Goal: Task Accomplishment & Management: Manage account settings

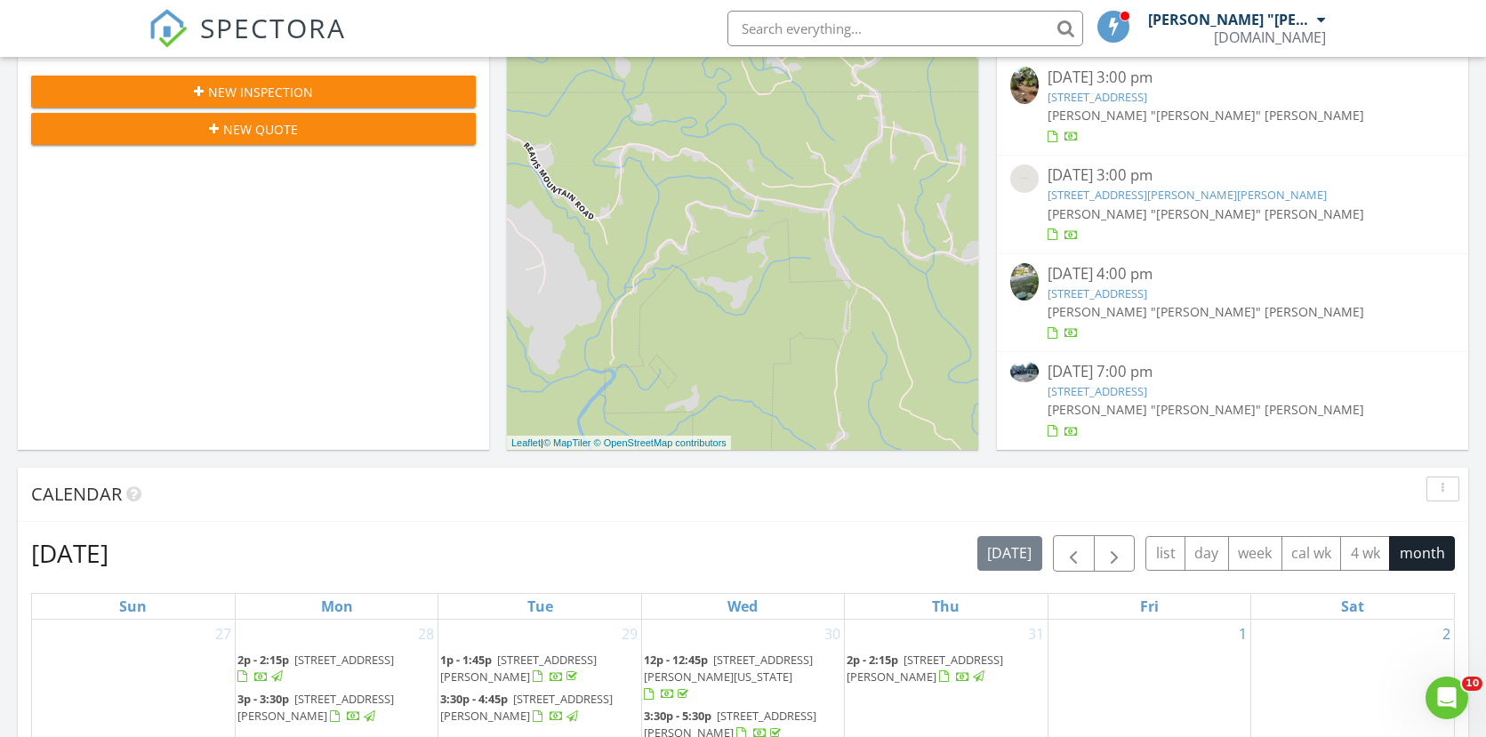
scroll to position [314, 0]
click at [1110, 391] on link "270 Milford Trl, Talking Rock, GA 30175" at bounding box center [1098, 392] width 100 height 16
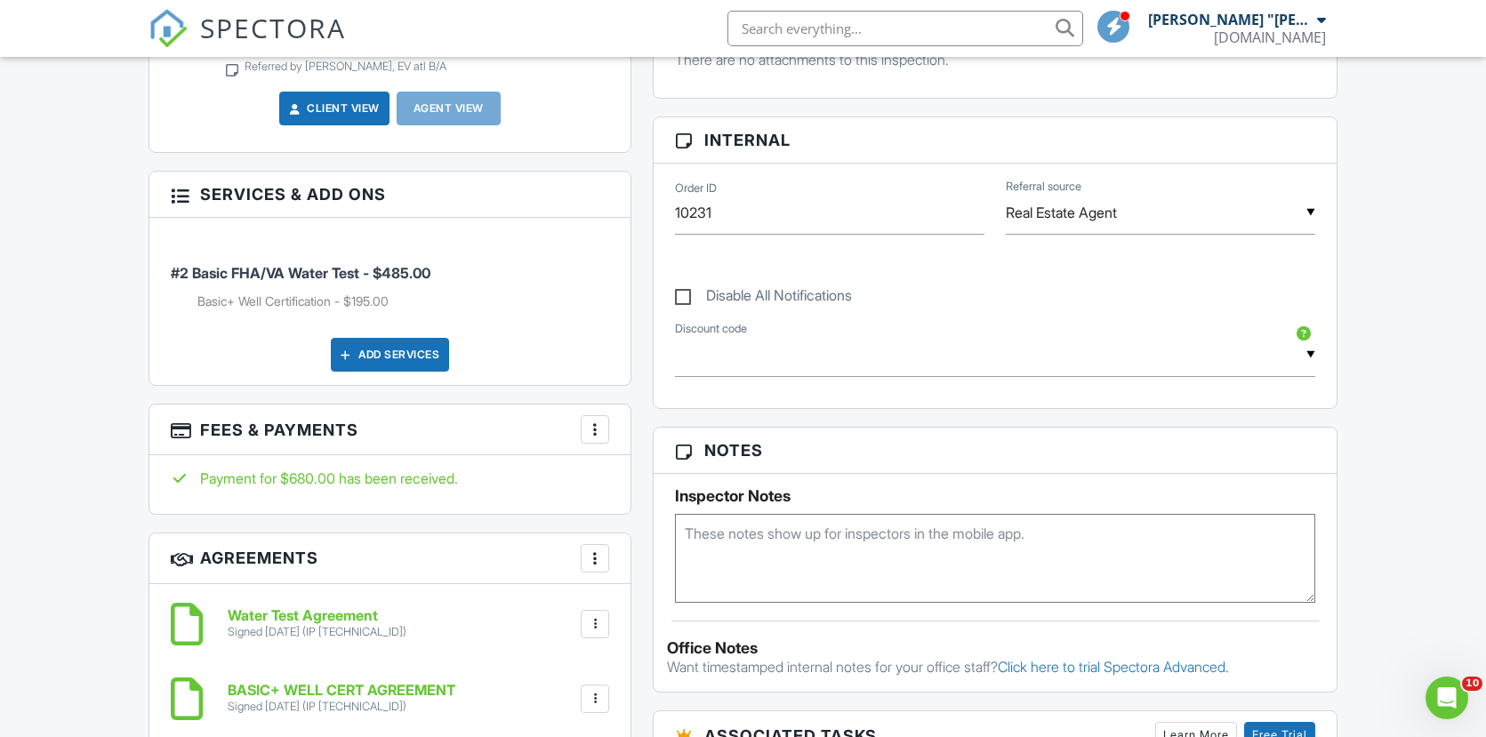
scroll to position [624, 0]
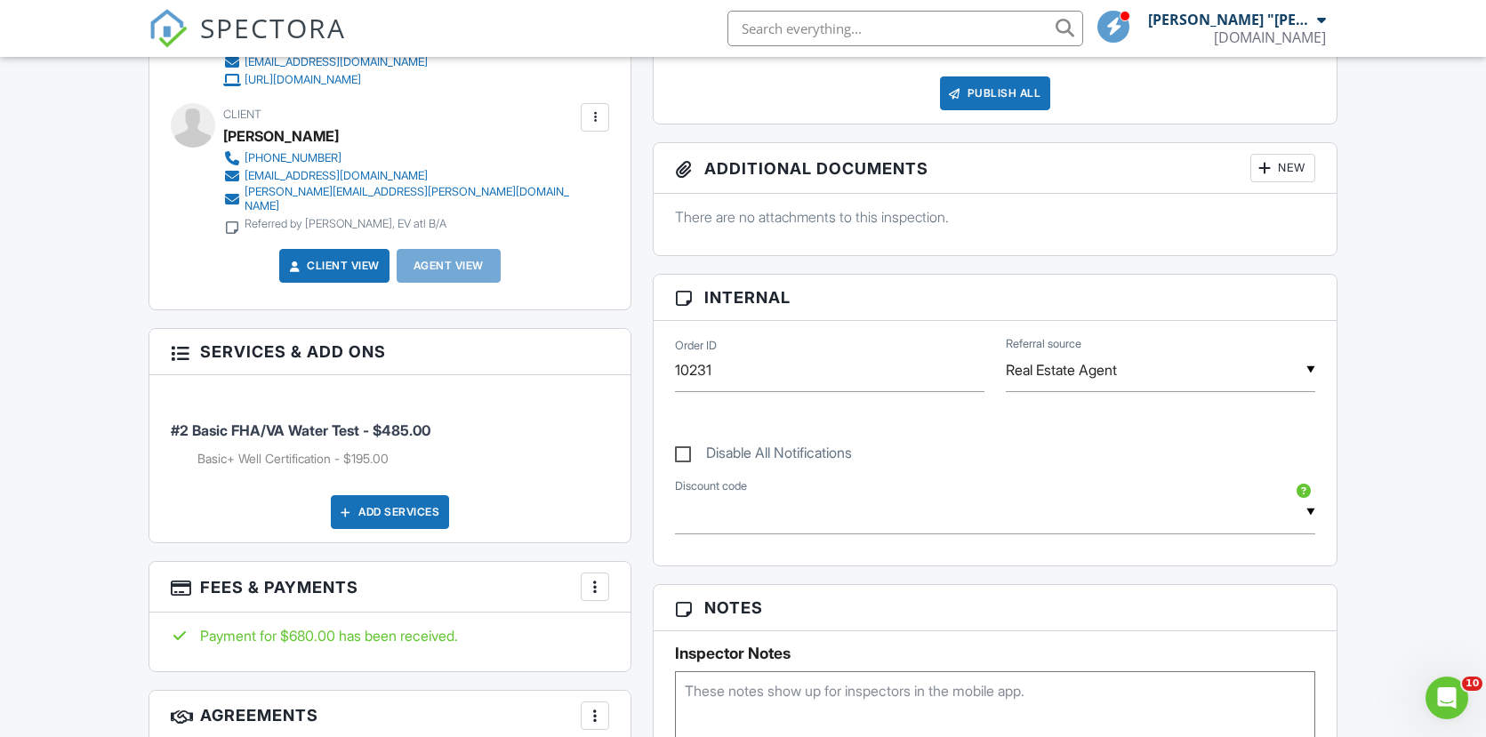
click at [594, 578] on div at bounding box center [595, 587] width 18 height 18
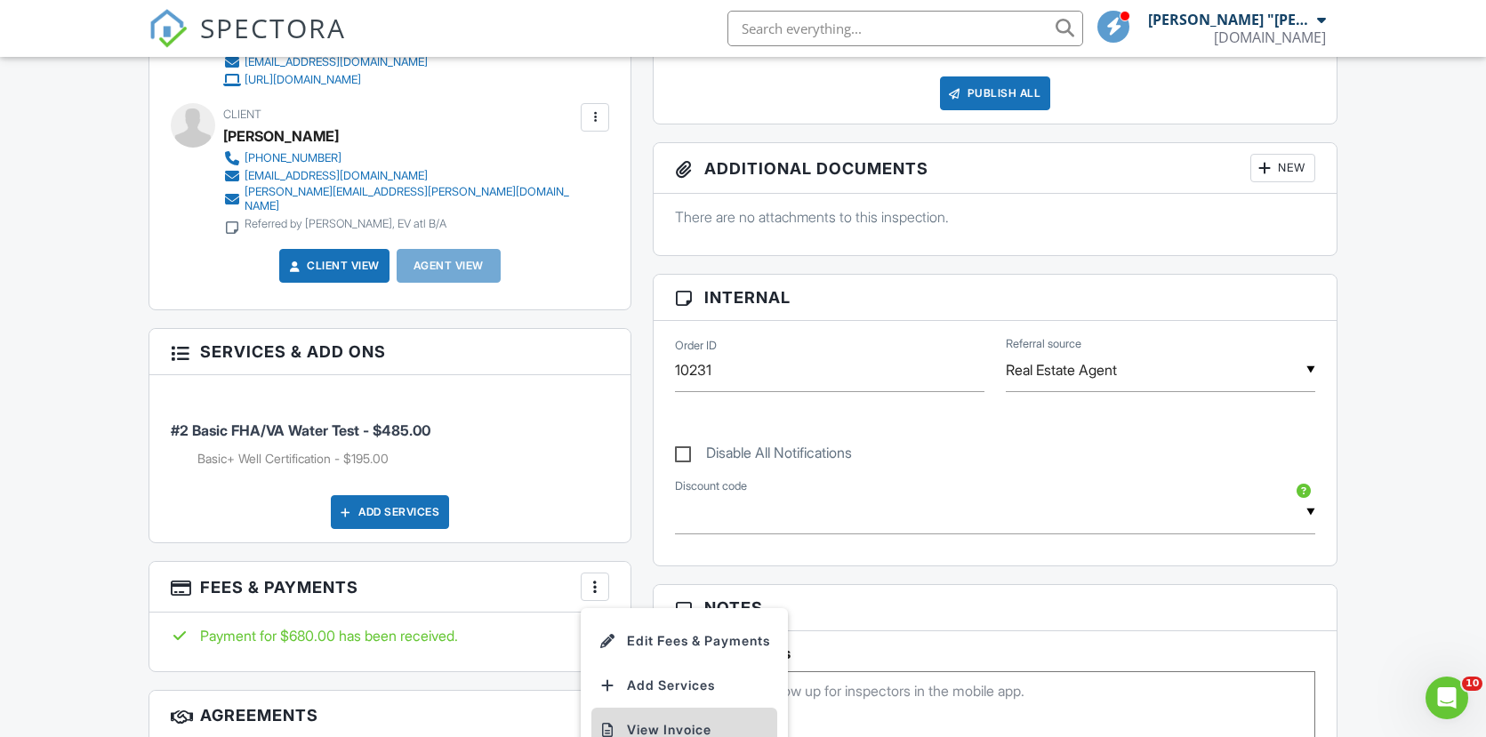
click at [649, 708] on li "View Invoice" at bounding box center [685, 730] width 186 height 44
